Goal: Task Accomplishment & Management: Use online tool/utility

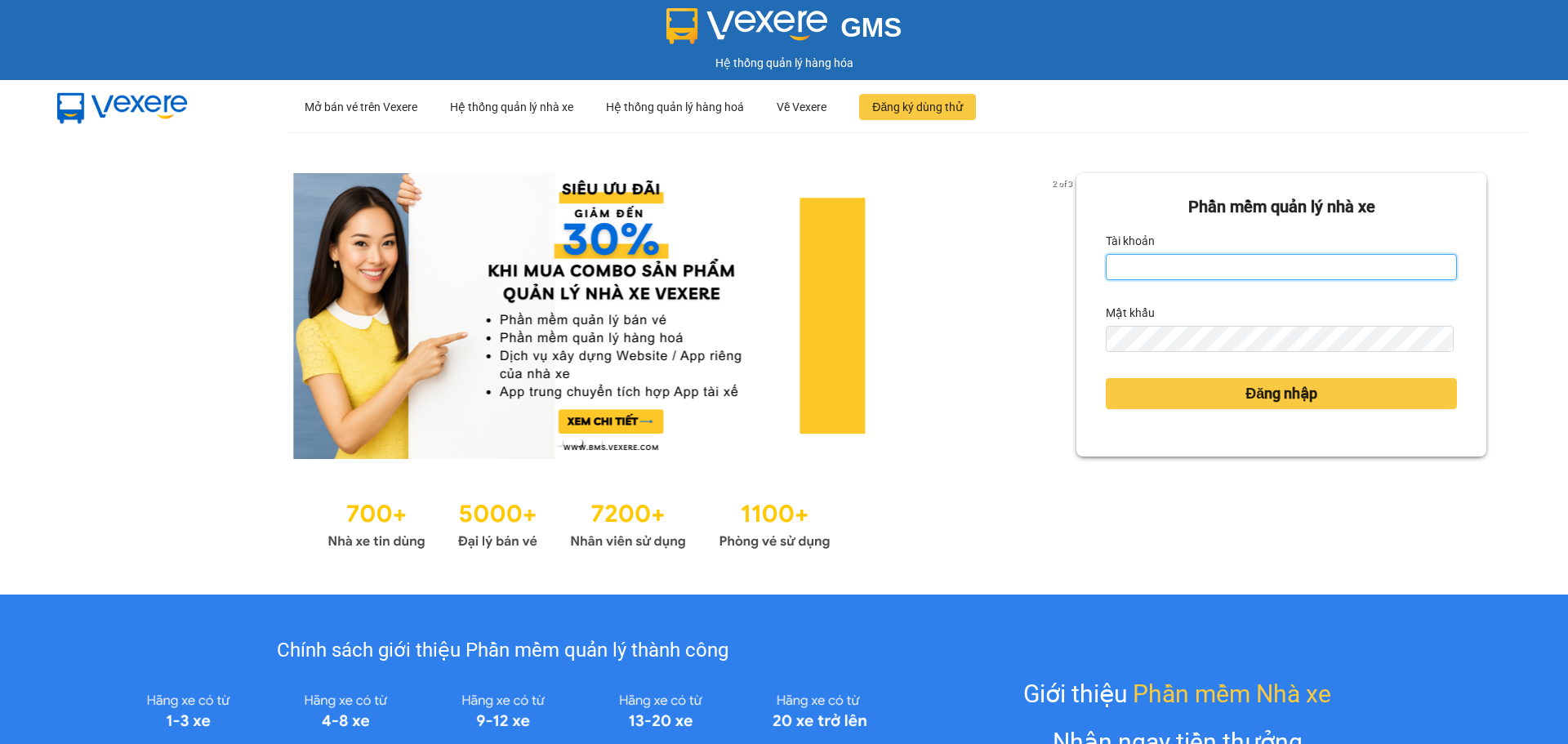
click at [1173, 267] on input "Tài khoản" at bounding box center [1281, 267] width 351 height 26
type input "hathuyen.tankimchi"
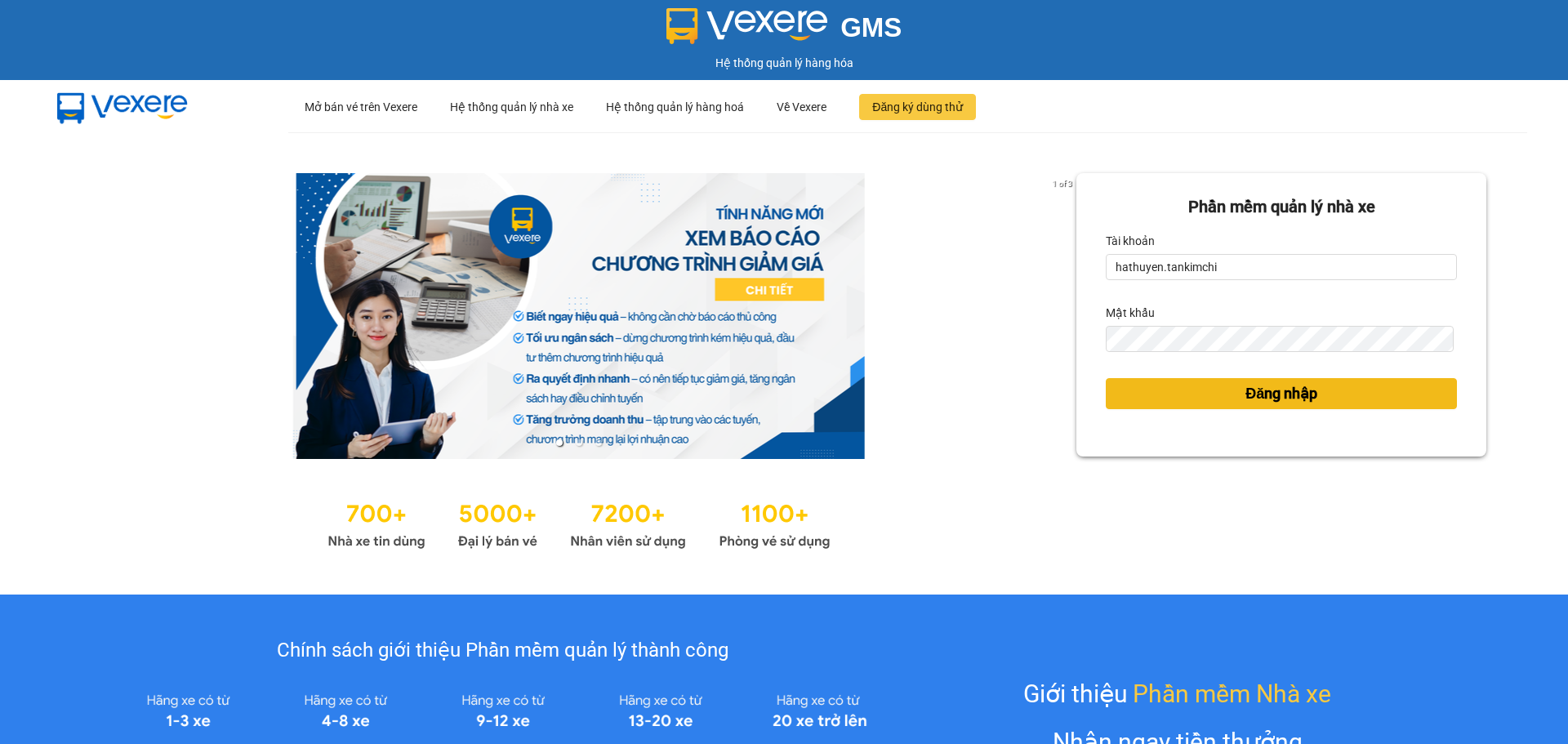
drag, startPoint x: 1261, startPoint y: 390, endPoint x: 1256, endPoint y: 401, distance: 12.1
click at [1262, 389] on span "Đăng nhập" at bounding box center [1281, 394] width 72 height 23
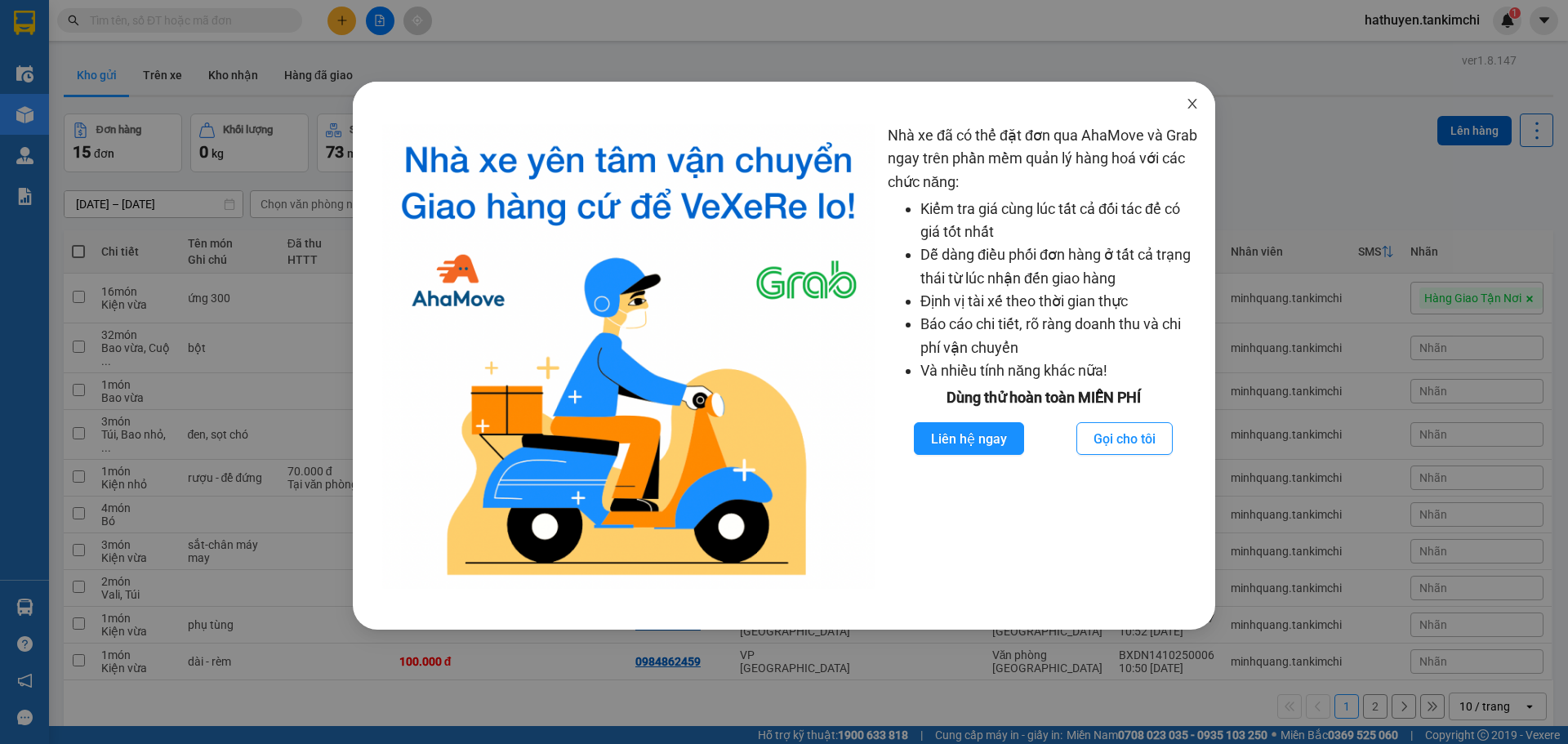
click at [1193, 109] on icon "close" at bounding box center [1192, 104] width 13 height 13
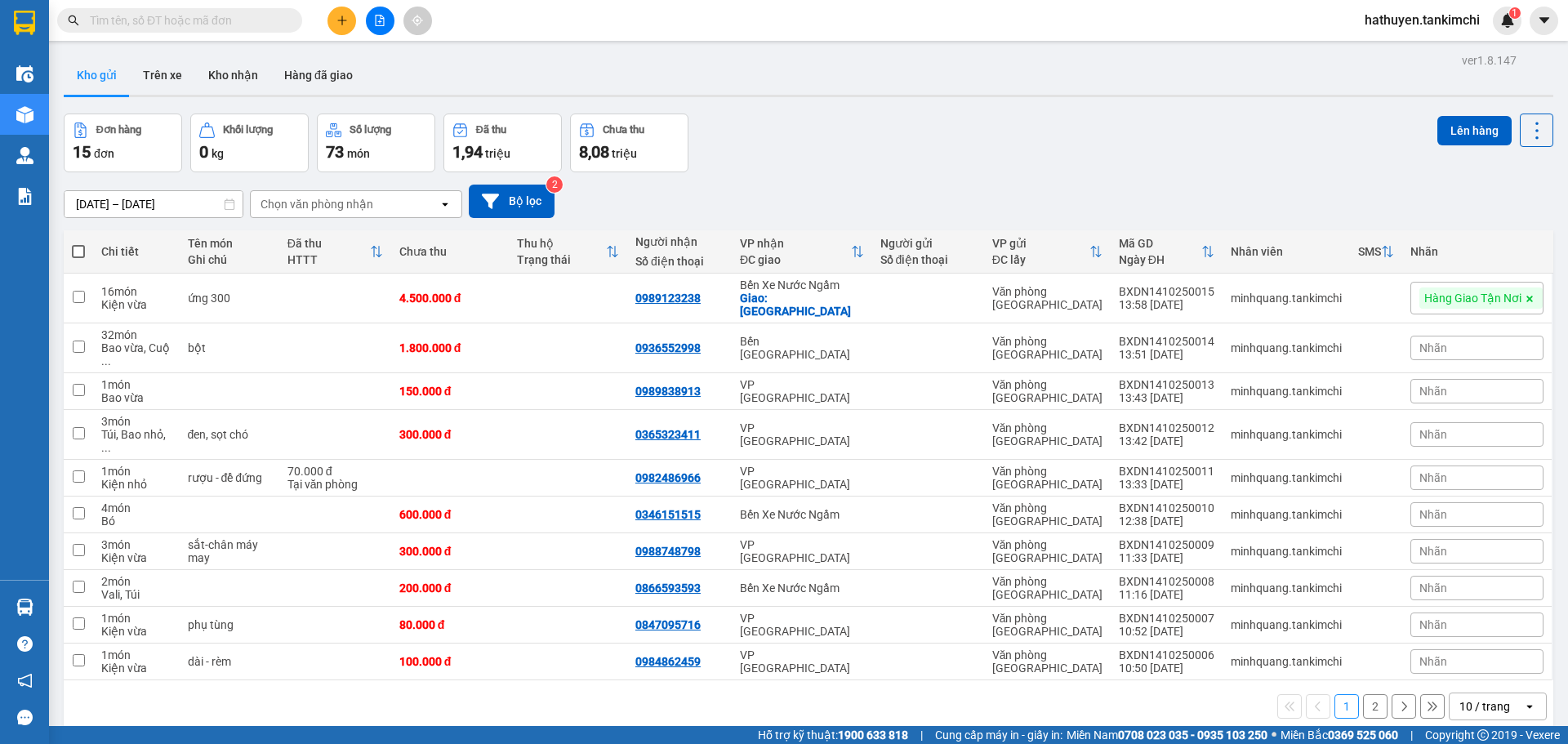
click at [116, 28] on input "text" at bounding box center [186, 20] width 193 height 18
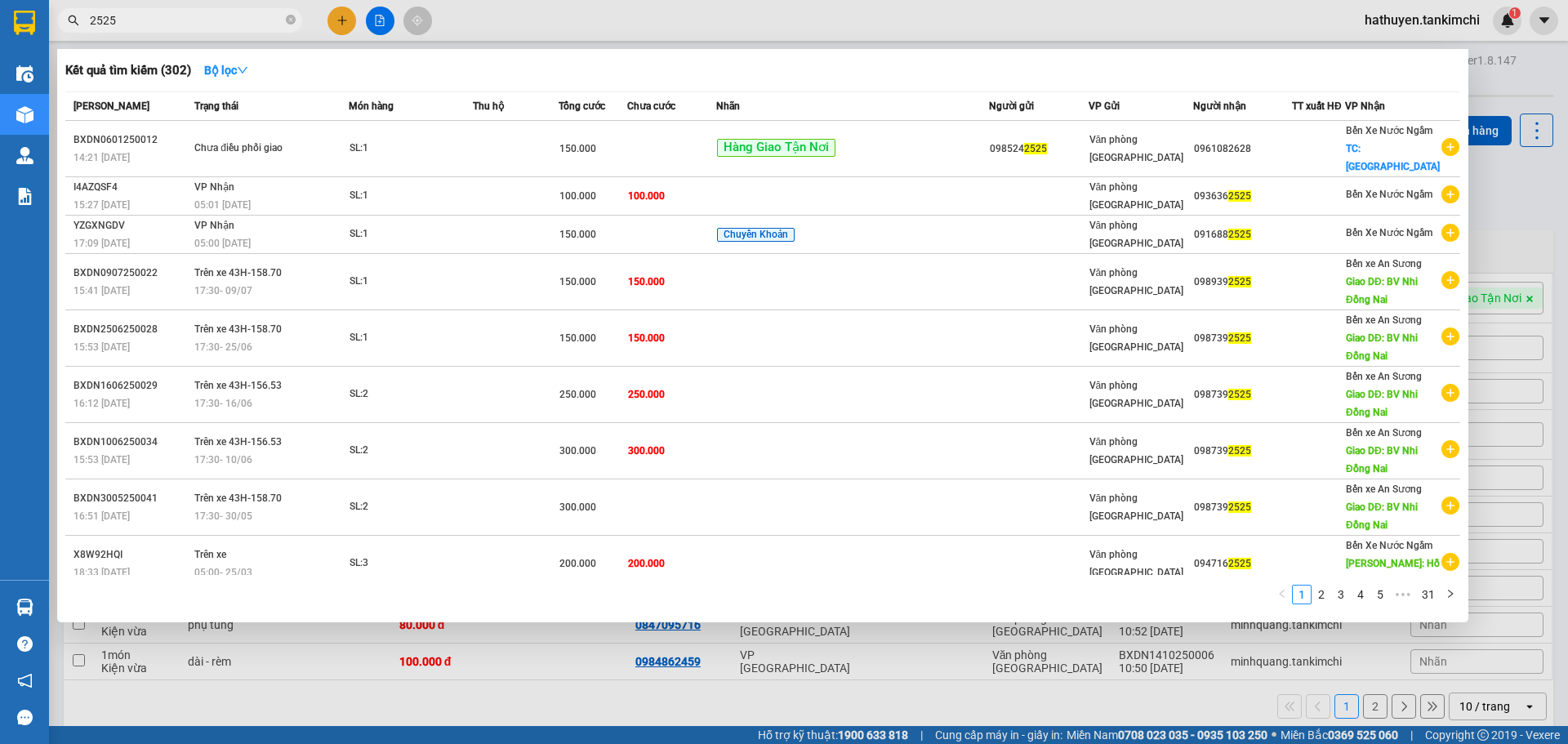
click at [189, 17] on input "2525" at bounding box center [186, 20] width 193 height 18
paste input "094397"
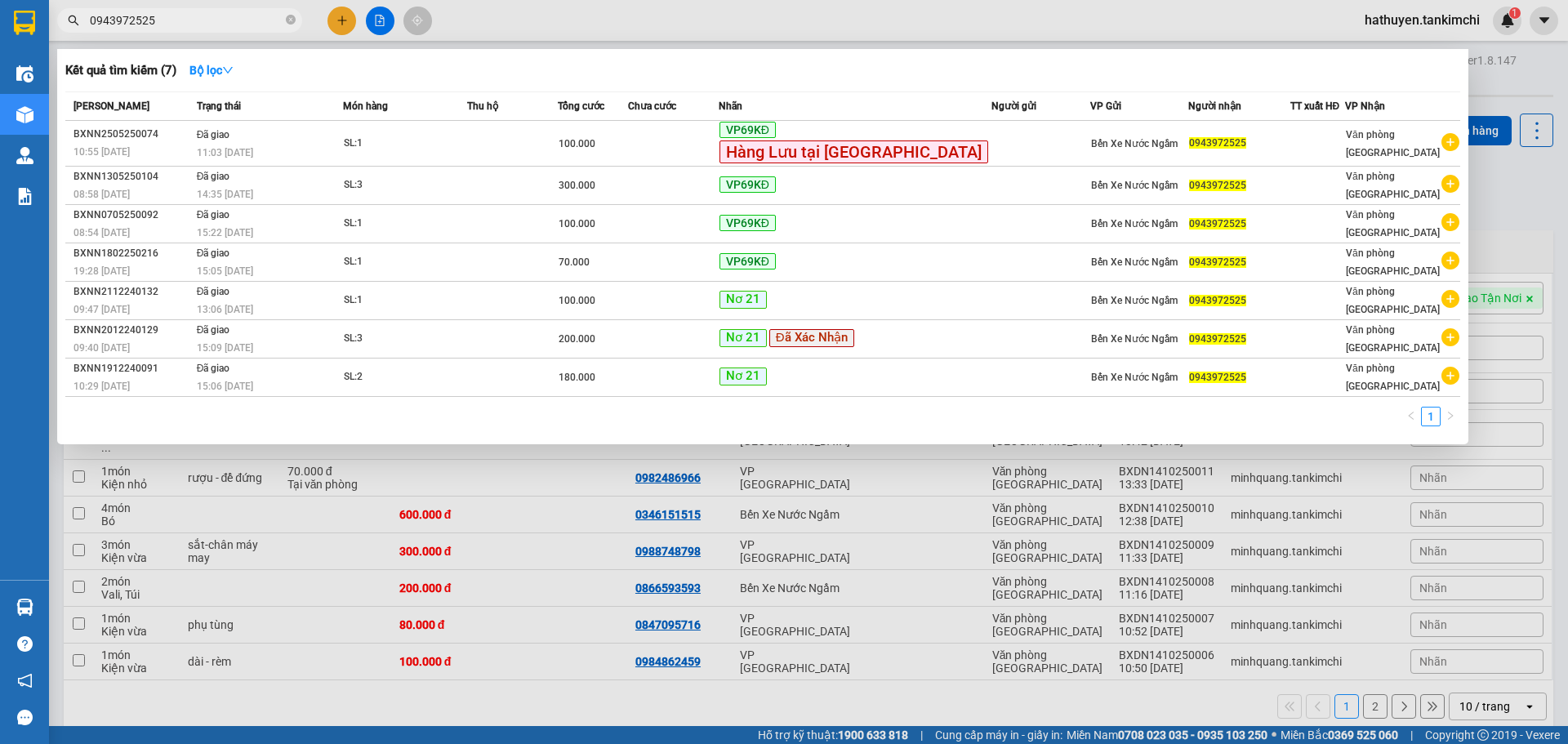
type input "0943972525"
